Goal: Find specific page/section

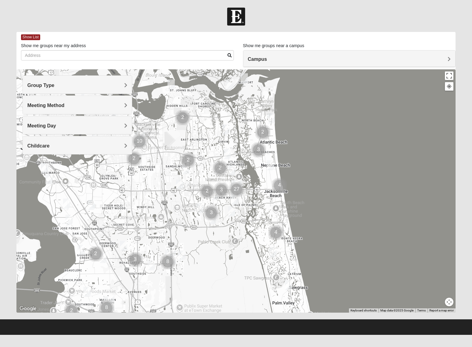
click at [84, 85] on h4 "Group Type" at bounding box center [77, 86] width 100 height 6
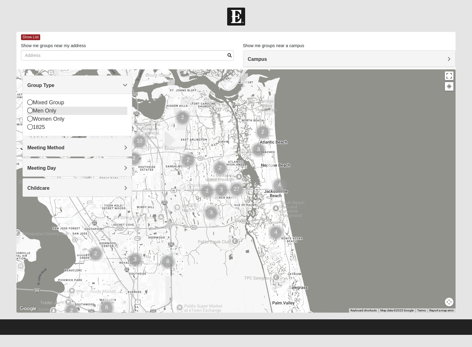
click at [55, 112] on div "Men Only" at bounding box center [77, 111] width 100 height 8
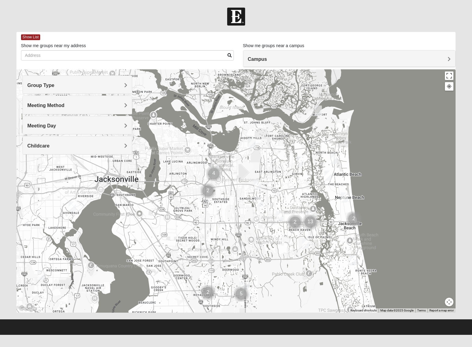
drag, startPoint x: 181, startPoint y: 207, endPoint x: 231, endPoint y: 225, distance: 53.2
click at [238, 235] on div at bounding box center [235, 191] width 439 height 244
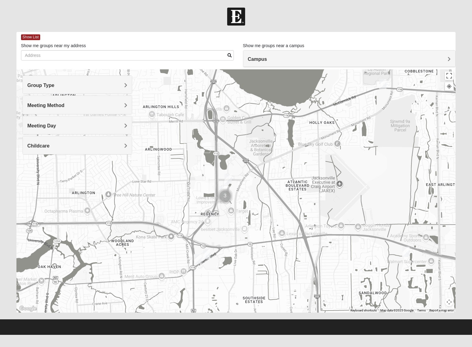
click at [227, 194] on img "Cluster of 3 groups" at bounding box center [224, 196] width 15 height 15
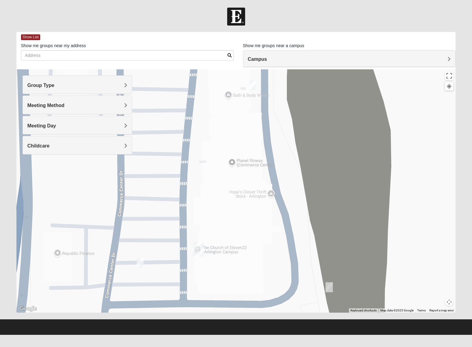
click at [138, 261] on img "Mens Barringer/Will 32225" at bounding box center [140, 263] width 7 height 10
click at [203, 248] on img "Arlington" at bounding box center [198, 249] width 11 height 15
click at [253, 86] on img "On Campus Mens Mollmann 32225" at bounding box center [252, 85] width 7 height 10
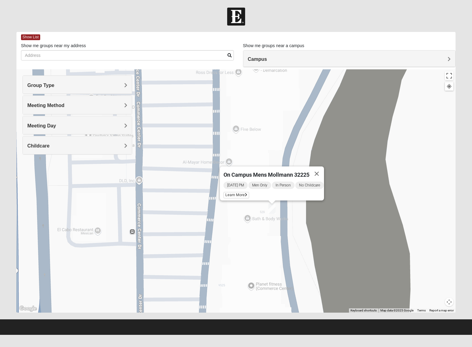
drag, startPoint x: 182, startPoint y: 171, endPoint x: 201, endPoint y: 248, distance: 78.5
click at [201, 248] on div "On Campus Mens Mollmann 32225 [DATE] PM Men Only In Person No Childcare Learn M…" at bounding box center [235, 191] width 439 height 244
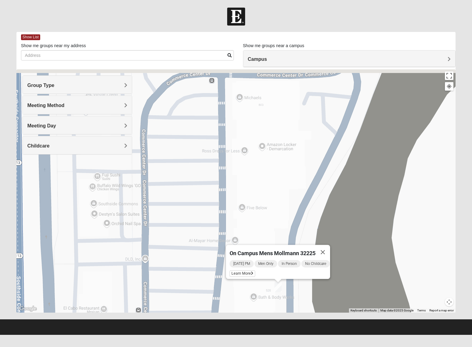
drag, startPoint x: 207, startPoint y: 149, endPoint x: 218, endPoint y: 244, distance: 95.9
click at [215, 248] on div "On Campus Mens Mollmann 32225 [DATE] PM Men Only In Person No Childcare Learn M…" at bounding box center [235, 191] width 439 height 244
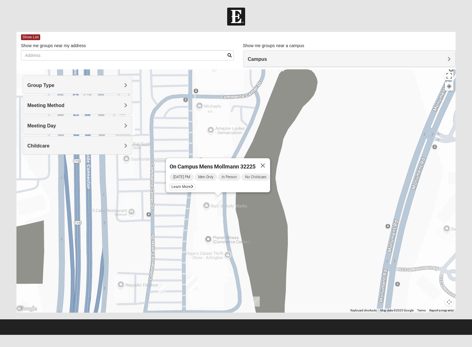
click at [256, 299] on img "On Campus Mens Harrison 32225" at bounding box center [255, 302] width 7 height 10
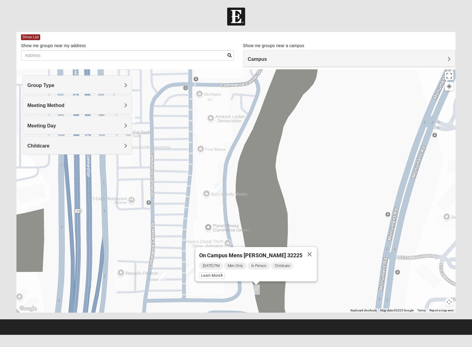
click at [98, 138] on div "Childcare" at bounding box center [77, 145] width 109 height 18
click at [33, 164] on div "Yes" at bounding box center [77, 163] width 100 height 8
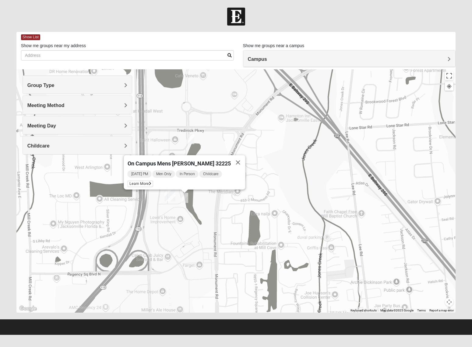
click at [184, 199] on img "On Campus Mens Harrison 32225" at bounding box center [184, 198] width 7 height 10
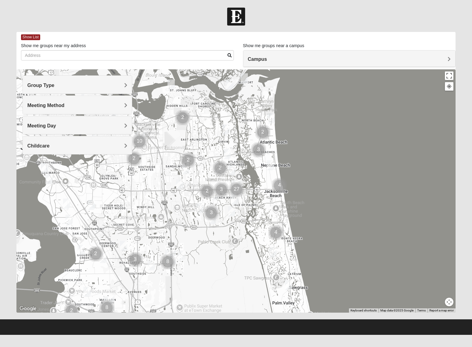
click at [76, 88] on h4 "Group Type" at bounding box center [77, 86] width 100 height 6
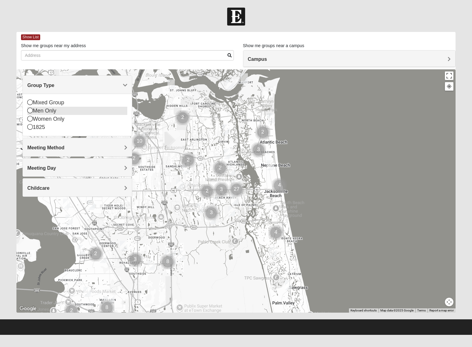
click at [40, 111] on div "Men Only" at bounding box center [77, 111] width 100 height 8
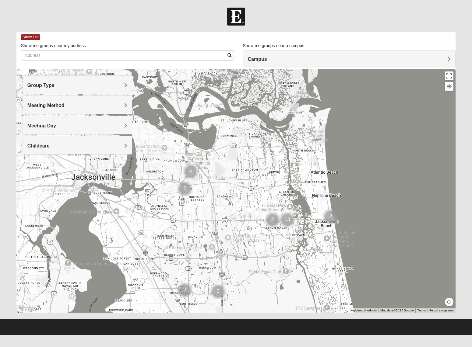
drag, startPoint x: 170, startPoint y: 142, endPoint x: 218, endPoint y: 170, distance: 56.5
click at [218, 170] on div at bounding box center [235, 191] width 439 height 244
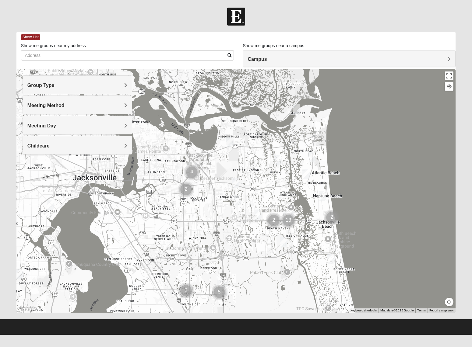
click at [96, 127] on h4 "Meeting Day" at bounding box center [77, 126] width 100 height 6
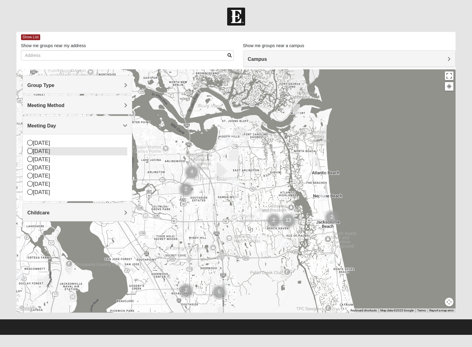
click at [46, 150] on div "[DATE]" at bounding box center [77, 151] width 100 height 8
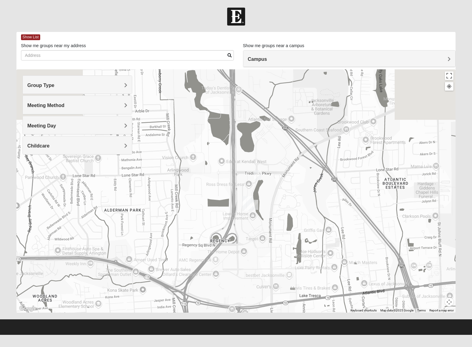
drag, startPoint x: 241, startPoint y: 172, endPoint x: 192, endPoint y: 227, distance: 73.9
click at [191, 227] on div at bounding box center [235, 191] width 439 height 244
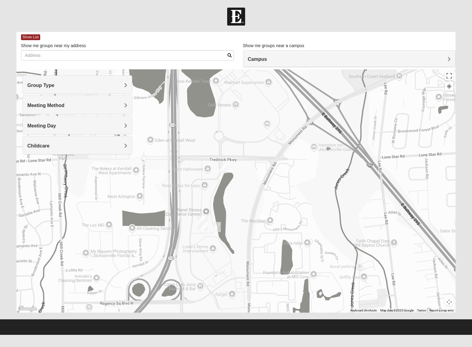
click at [225, 169] on img "On campus Mens Sitterson 32225" at bounding box center [223, 169] width 7 height 10
click at [217, 227] on img "On Campus Mens Harrison 32225" at bounding box center [216, 227] width 7 height 10
click at [185, 212] on span "Learn More" at bounding box center [173, 213] width 26 height 6
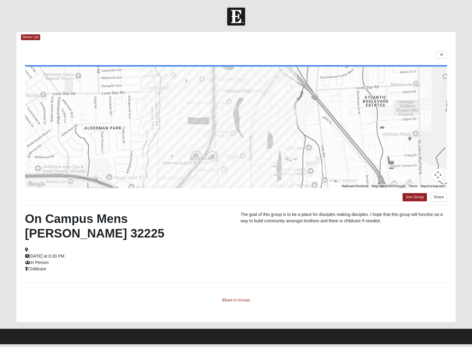
click at [415, 22] on div at bounding box center [236, 17] width 472 height 18
